Goal: Navigation & Orientation: Find specific page/section

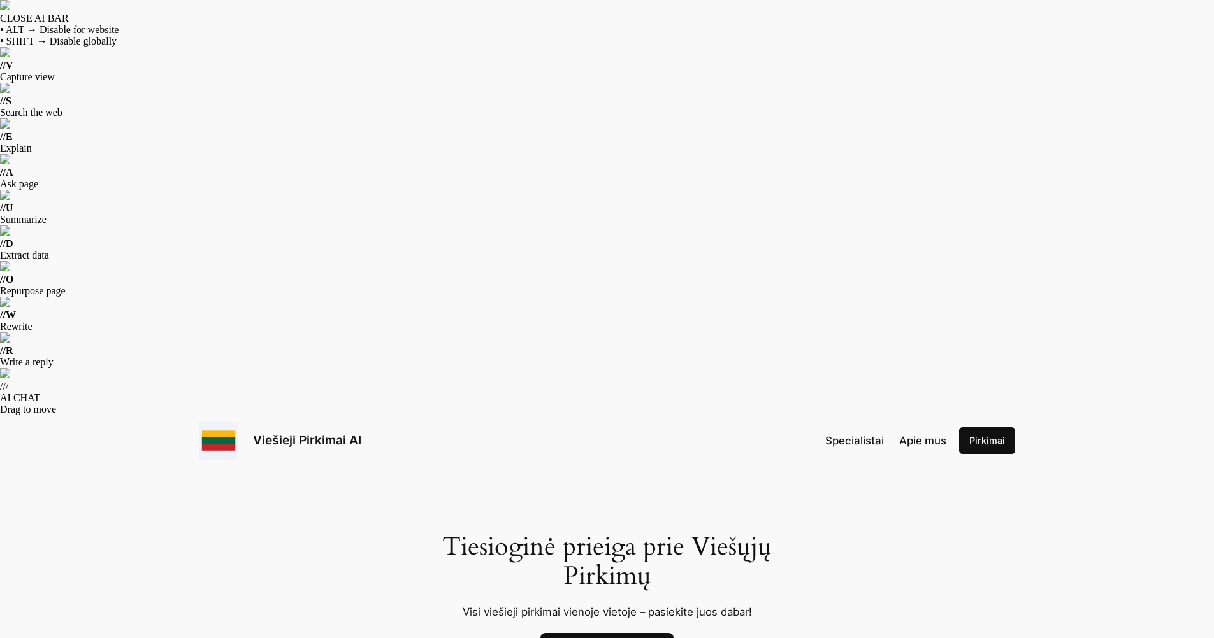
click at [919, 435] on span "Apie mus" at bounding box center [922, 441] width 47 height 13
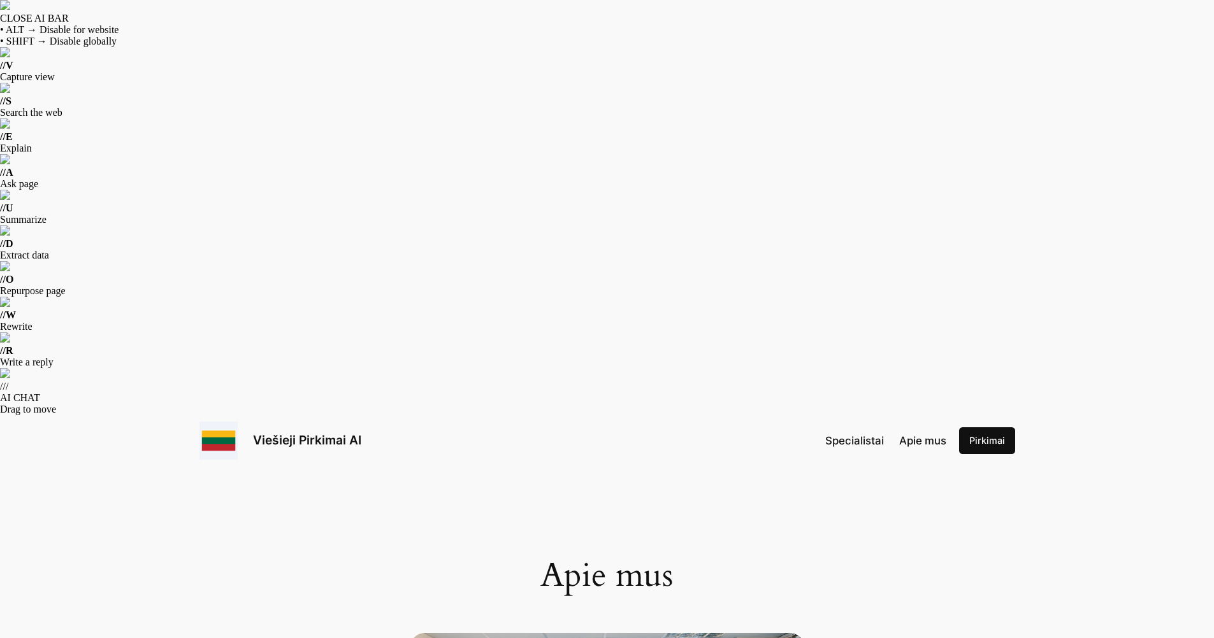
click at [846, 435] on span "Specialistai" at bounding box center [854, 441] width 59 height 13
click at [346, 433] on link "Viešieji Pirkimai AI" at bounding box center [307, 440] width 108 height 15
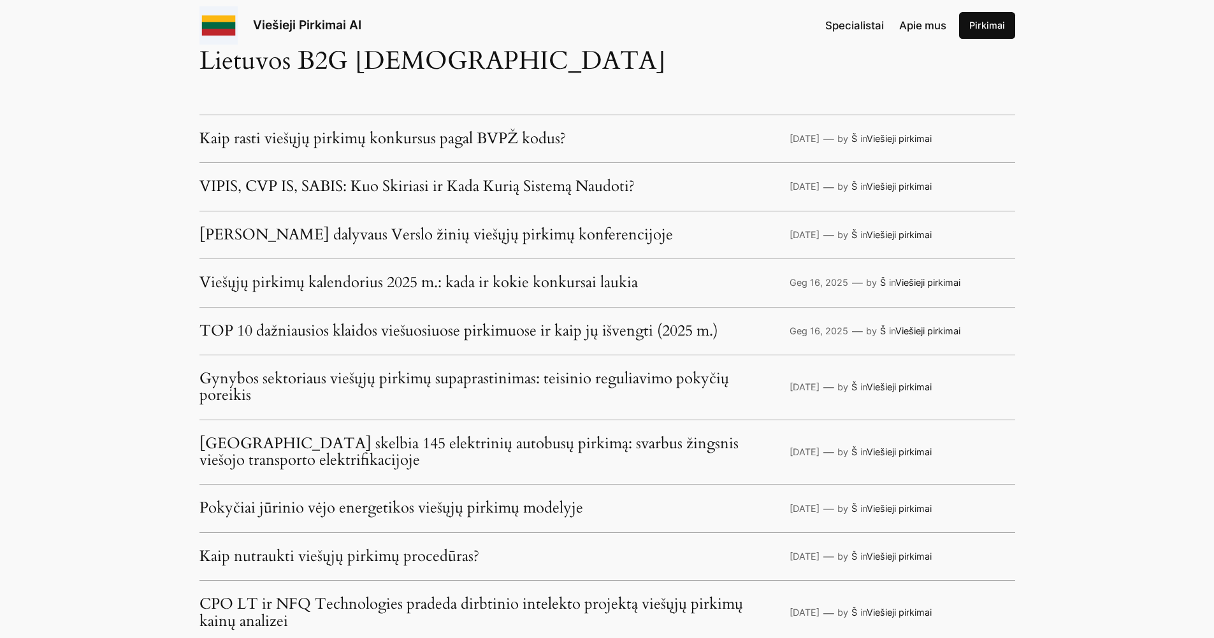
scroll to position [3695, 0]
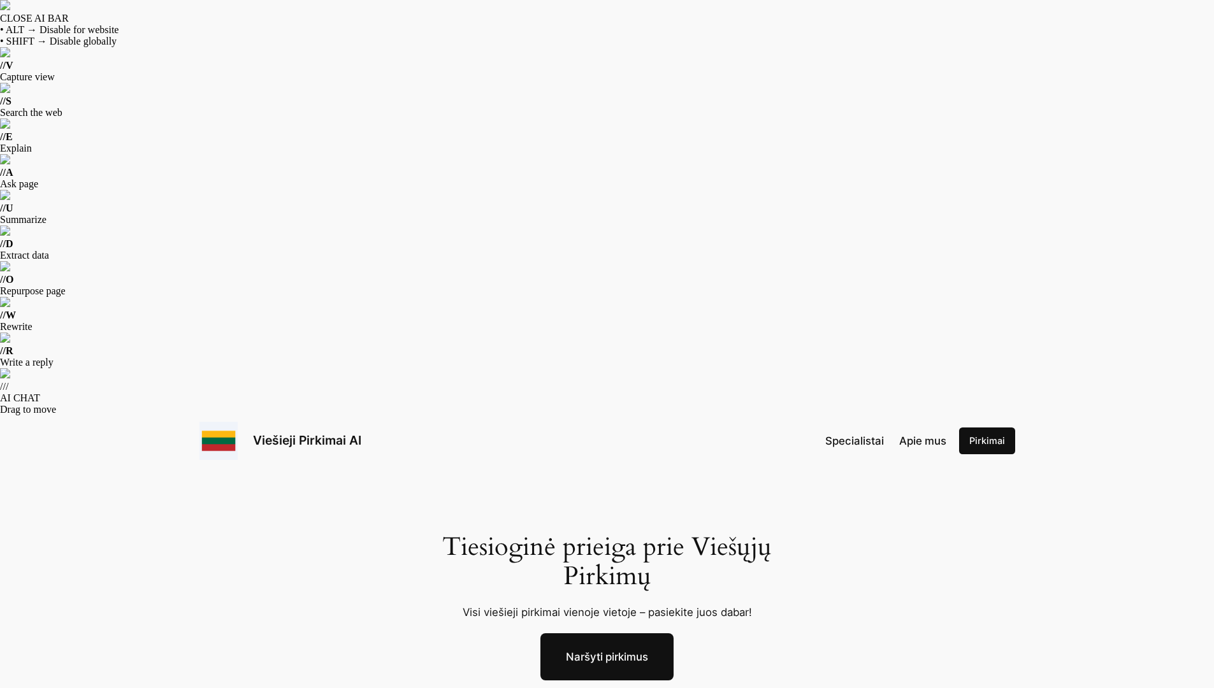
click at [705, 687] on link "čia" at bounding box center [702, 700] width 14 height 13
click at [592, 633] on link "Naršyti pirkimus" at bounding box center [606, 656] width 133 height 47
